Goal: Task Accomplishment & Management: Use online tool/utility

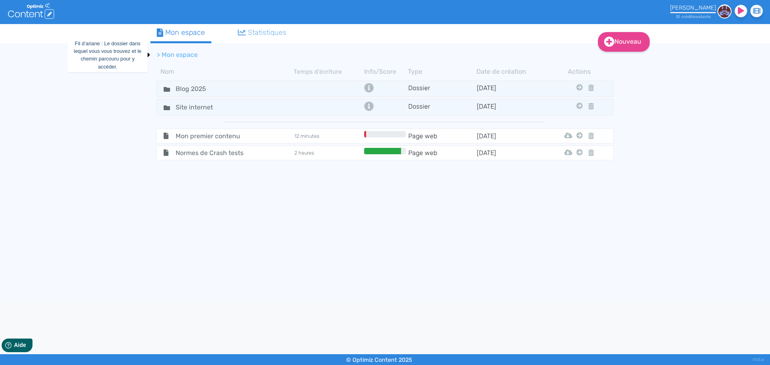
click at [160, 56] on li "> Mon espace" at bounding box center [177, 55] width 41 height 10
click at [172, 88] on input "Blog 2025" at bounding box center [200, 89] width 60 height 12
click at [164, 88] on icon at bounding box center [167, 89] width 6 height 6
click at [164, 88] on icon at bounding box center [167, 89] width 6 height 5
click at [165, 89] on icon at bounding box center [167, 89] width 6 height 5
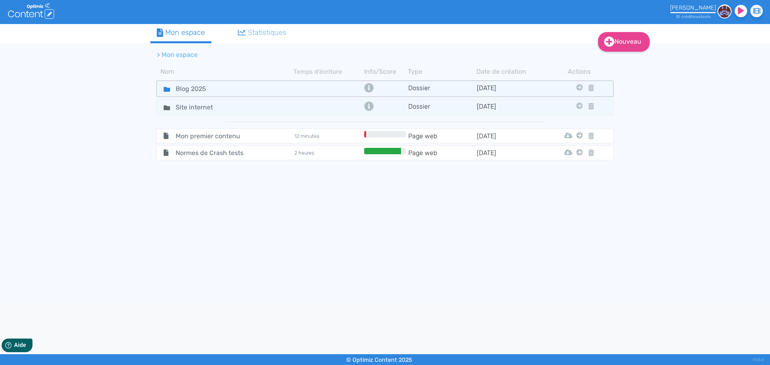
click at [165, 89] on icon at bounding box center [167, 89] width 6 height 5
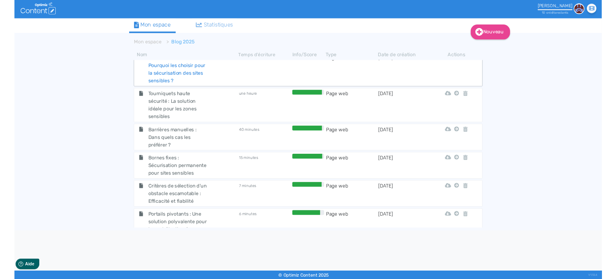
scroll to position [241, 0]
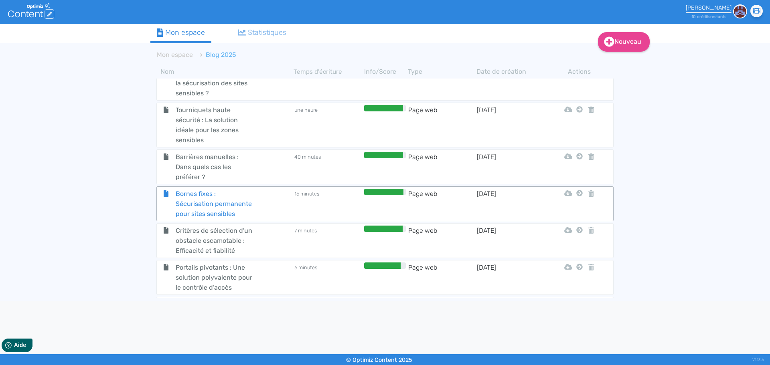
click at [230, 203] on span "Bornes fixes : Sécurisation permanente pour sites sensibles" at bounding box center [215, 204] width 90 height 30
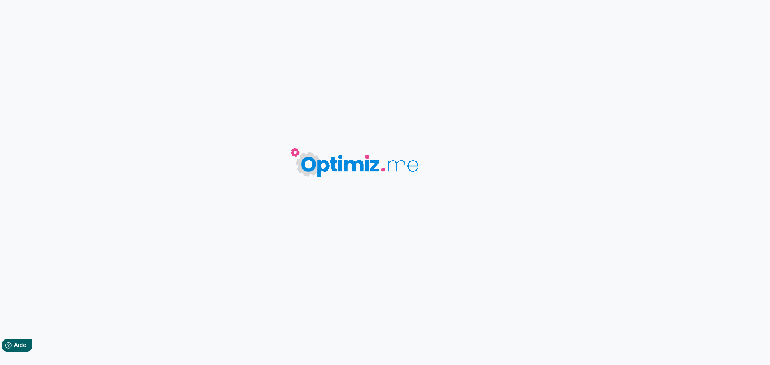
type input "Bornes fixes : Sécurisation permanente pour sites sensibles"
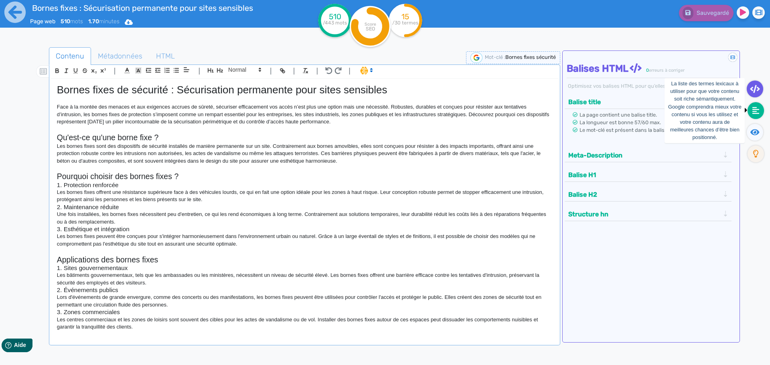
click at [757, 112] on icon at bounding box center [755, 111] width 7 height 8
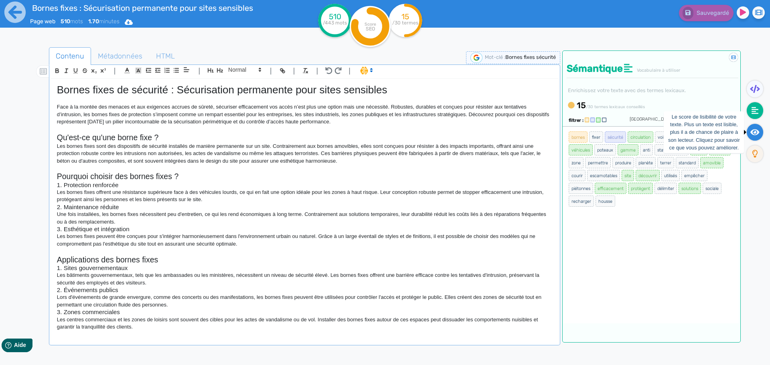
click at [752, 131] on icon at bounding box center [754, 132] width 9 height 6
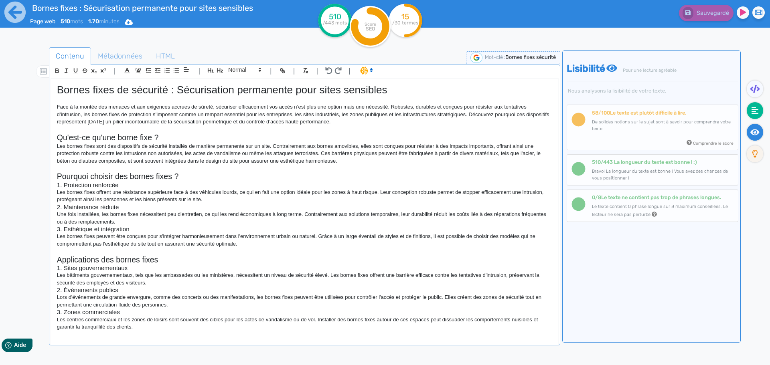
click at [753, 113] on icon at bounding box center [755, 111] width 7 height 8
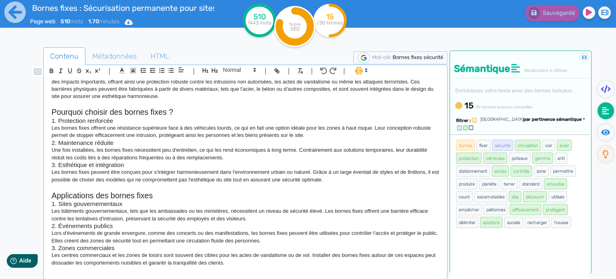
scroll to position [80, 0]
click at [186, 187] on p at bounding box center [245, 185] width 388 height 7
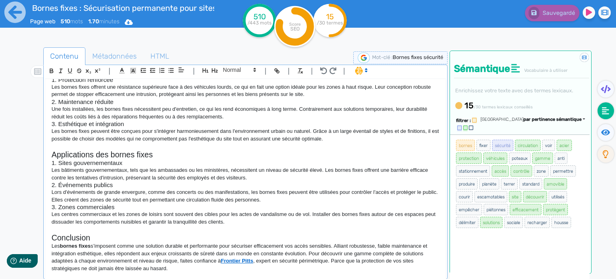
scroll to position [123, 0]
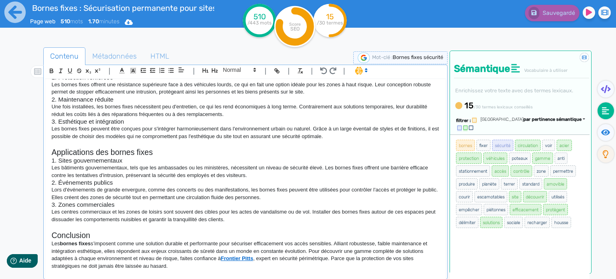
click at [219, 227] on p at bounding box center [245, 226] width 388 height 7
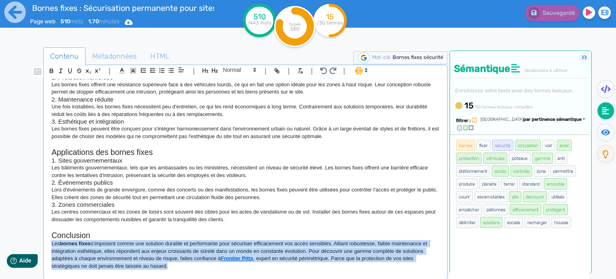
drag, startPoint x: 168, startPoint y: 265, endPoint x: 51, endPoint y: 245, distance: 118.9
click at [51, 245] on p "Les bornes fixes s’imposent comme une solution durable et performante pour sécu…" at bounding box center [245, 255] width 388 height 30
copy p "Les bornes fixes s’imposent comme une solution durable et performante pour sécu…"
click at [141, 249] on p "Les bornes fixes s’imposent comme une solution durable et performante pour sécu…" at bounding box center [245, 255] width 388 height 30
drag, startPoint x: 98, startPoint y: 256, endPoint x: 34, endPoint y: 243, distance: 65.4
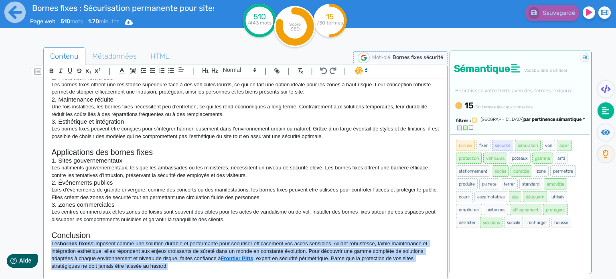
click at [34, 243] on div "Contenu Métadonnées HTML | | H3 H4 H5 H6 Normal | | | | Bornes fixes de sécurit…" at bounding box center [319, 187] width 593 height 284
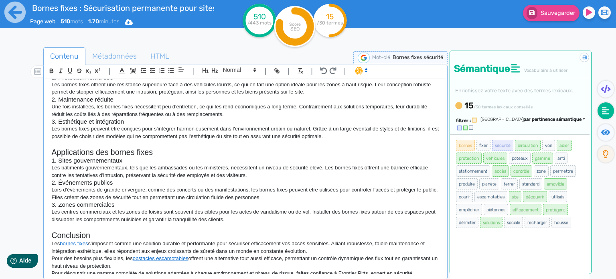
scroll to position [132, 0]
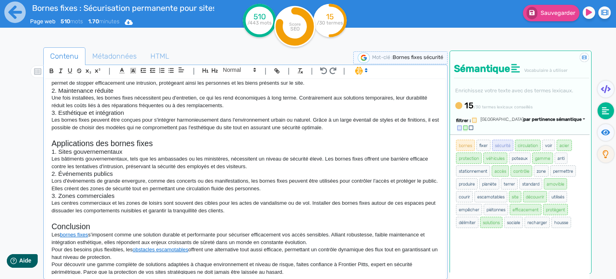
click at [332, 275] on div "Bornes fixes de sécurité : Sécurisation permanente pour sites sensibles Face à …" at bounding box center [245, 183] width 401 height 209
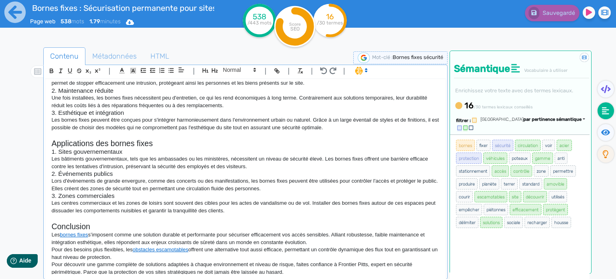
scroll to position [138, 0]
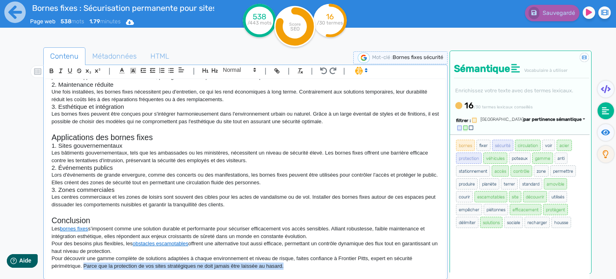
drag, startPoint x: 290, startPoint y: 264, endPoint x: 83, endPoint y: 269, distance: 206.2
click at [83, 269] on div "Bornes fixes de sécurité : Sécurisation permanente pour sites sensibles Face à …" at bounding box center [245, 176] width 400 height 195
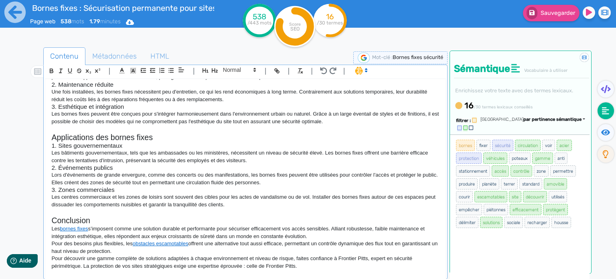
click at [325, 267] on p "Pour découvrir une gamme complète de solutions adaptées à chaque environnement …" at bounding box center [245, 262] width 388 height 15
drag, startPoint x: 5, startPoint y: 69, endPoint x: 12, endPoint y: 63, distance: 8.8
click at [6, 69] on div "Bornes fixes : Sécurisation permanente pour sites sensibles Page web 538 mots 1…" at bounding box center [308, 164] width 616 height 329
drag, startPoint x: 294, startPoint y: 266, endPoint x: 265, endPoint y: 264, distance: 28.5
click at [265, 264] on p "Pour découvrir une gamme complète de solutions adaptées à chaque environnement …" at bounding box center [245, 262] width 388 height 15
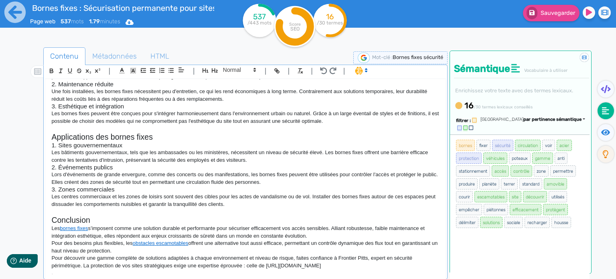
scroll to position [140, 0]
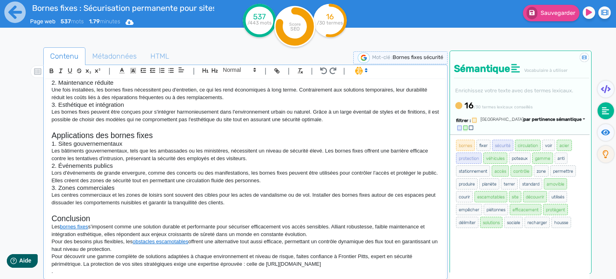
drag, startPoint x: 331, startPoint y: 263, endPoint x: 265, endPoint y: 262, distance: 65.8
click at [265, 262] on p "Pour découvrir une gamme complète de solutions adaptées à chaque environnement …" at bounding box center [245, 260] width 388 height 15
click at [305, 205] on p "Les centres commerciaux et les zones de loisirs sont souvent des cibles pour le…" at bounding box center [245, 198] width 388 height 15
click at [134, 22] on icon at bounding box center [130, 22] width 8 height 6
click at [72, 34] on div "Bornes fixes : Sécurisation permanente pour sites sensibles Page web 539 mots 1…" at bounding box center [122, 19] width 185 height 39
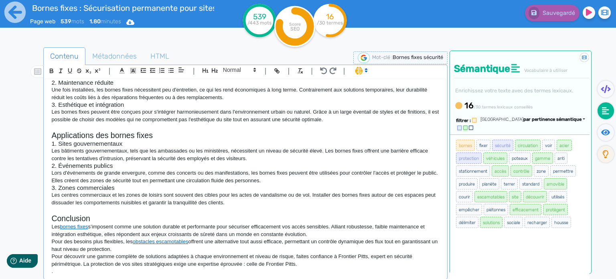
click at [292, 186] on h3 "3. Zones commerciales" at bounding box center [245, 187] width 388 height 7
click at [296, 177] on p "Lors d'événements de grande envergure, comme des concerts ou des manifestations…" at bounding box center [245, 176] width 388 height 15
click at [135, 186] on h3 "3. Zones commerciales" at bounding box center [245, 187] width 388 height 7
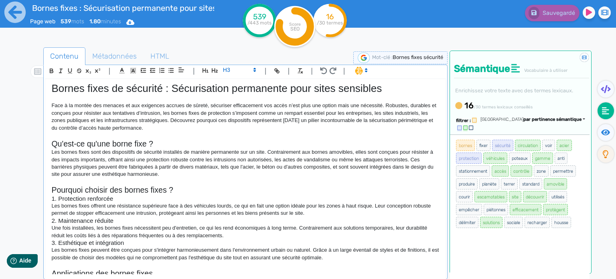
scroll to position [0, 0]
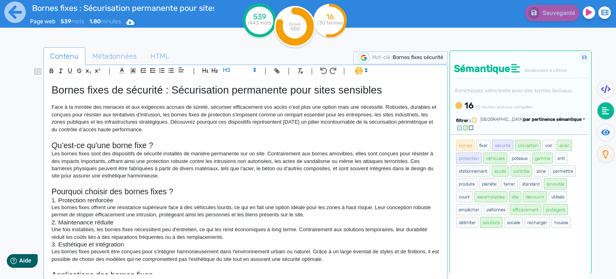
click at [363, 134] on p at bounding box center [245, 136] width 388 height 7
click at [395, 137] on p at bounding box center [245, 136] width 388 height 7
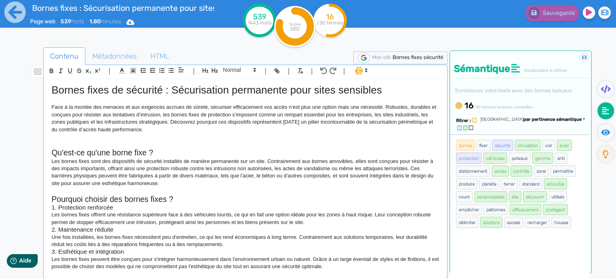
click at [379, 207] on h3 "1. Protection renforcée" at bounding box center [245, 207] width 388 height 7
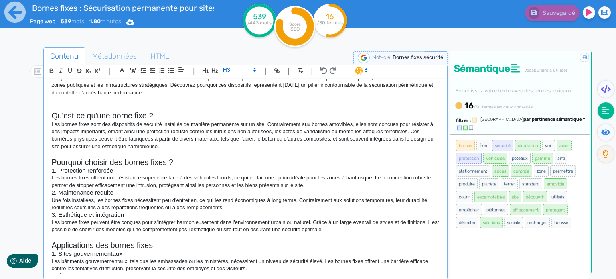
scroll to position [152, 0]
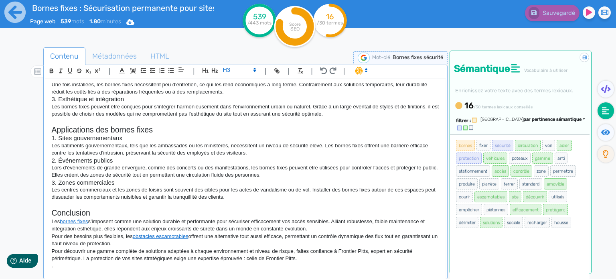
click at [140, 21] on div "Page web 539 mots 1.80 minutes Html Pdf Word" at bounding box center [122, 22] width 185 height 8
click at [130, 26] on div "Bornes fixes : Sécurisation permanente pour sites sensibles Page web 539 mots 1…" at bounding box center [122, 19] width 185 height 39
click at [134, 22] on icon at bounding box center [130, 22] width 8 height 6
click at [117, 69] on button "Word" at bounding box center [128, 67] width 64 height 13
